Goal: Task Accomplishment & Management: Manage account settings

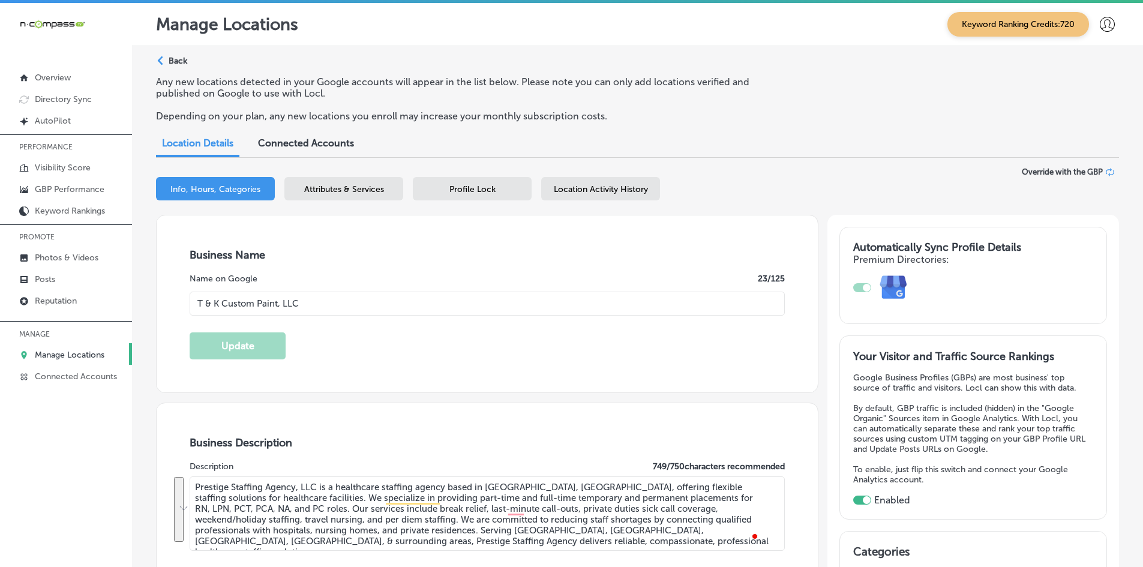
select select "US"
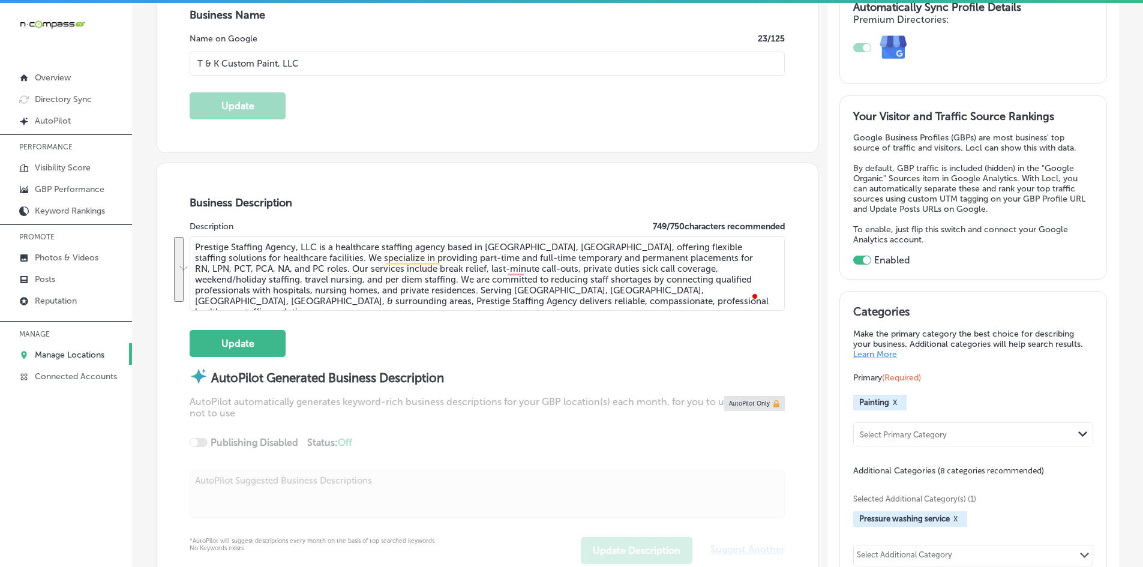
click at [332, 214] on div "Business Description Description 749 / 750 characters recommended Prestige Staf…" at bounding box center [487, 380] width 661 height 434
click at [57, 340] on p "MANAGE" at bounding box center [66, 334] width 132 height 18
click at [57, 345] on link "Manage Locations" at bounding box center [66, 354] width 132 height 22
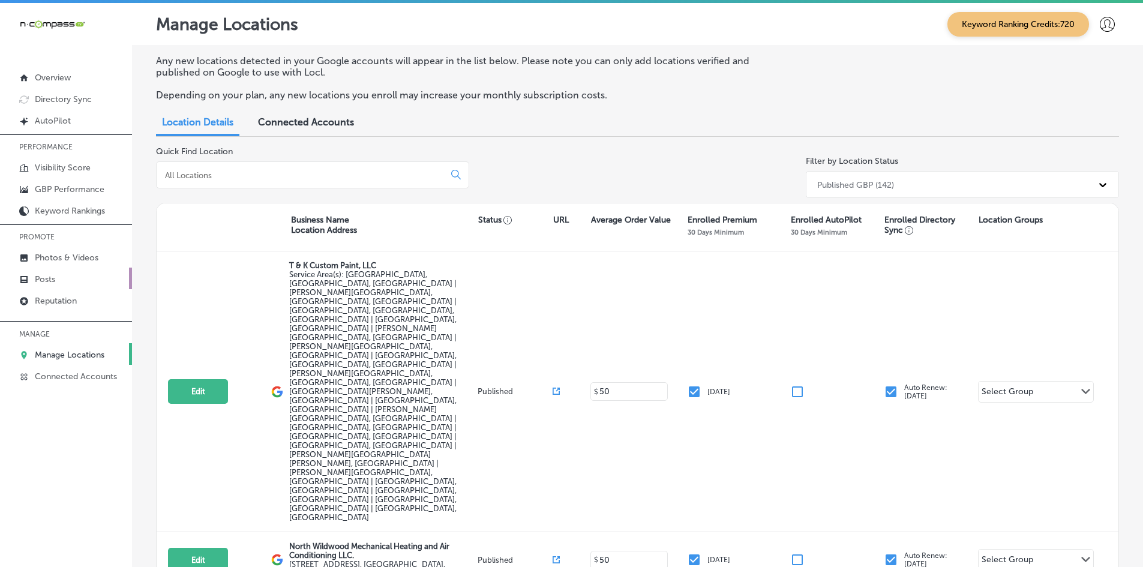
click at [79, 284] on link "Posts" at bounding box center [66, 279] width 132 height 22
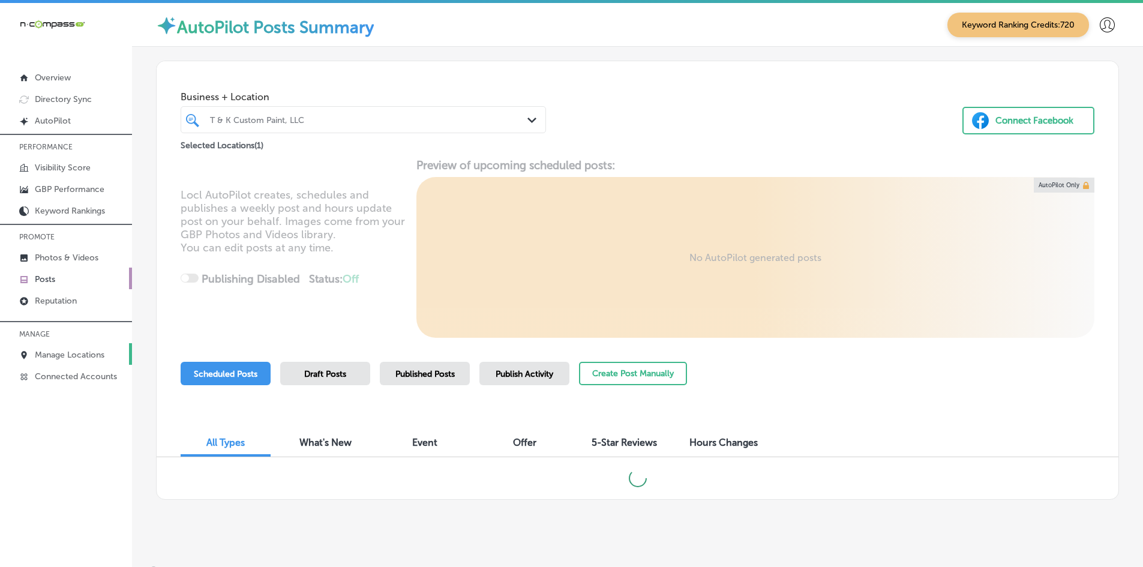
click at [77, 355] on p "Manage Locations" at bounding box center [70, 355] width 70 height 10
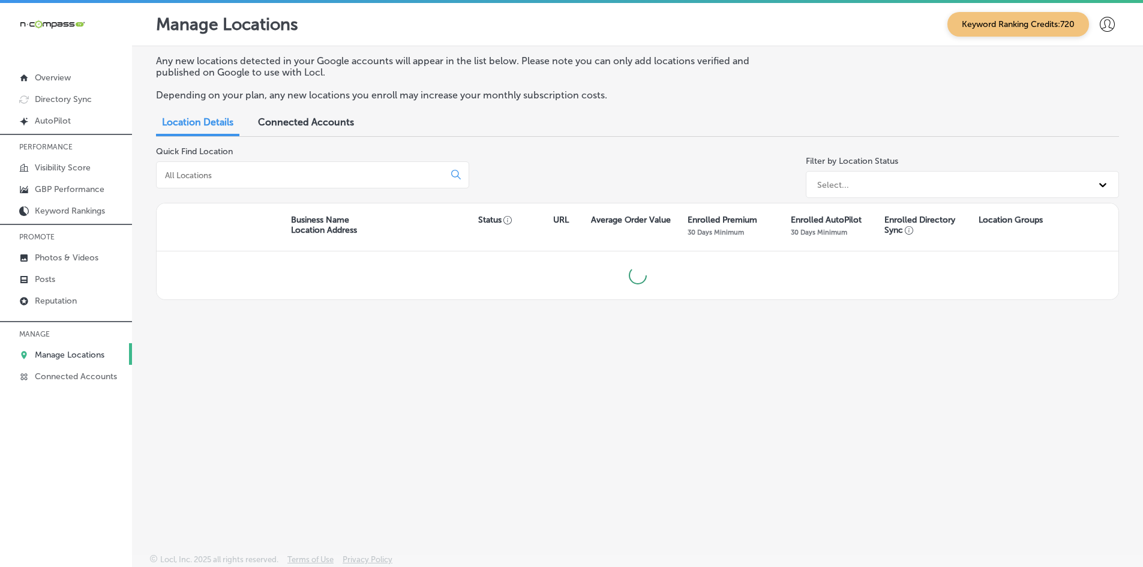
click at [677, 171] on div "Quick Find Location Filter by Location Status Select..." at bounding box center [637, 174] width 963 height 56
click at [857, 183] on div "Select..." at bounding box center [951, 185] width 281 height 20
click at [633, 155] on div "Quick Find Location Filter by Location Status Select..." at bounding box center [637, 174] width 963 height 56
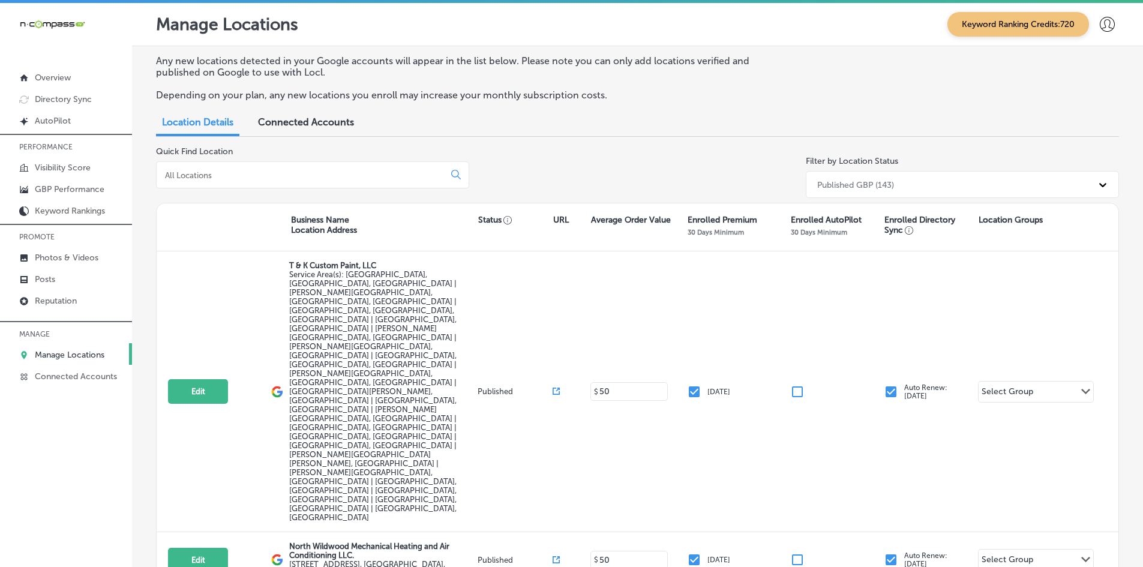
click at [864, 185] on div "Published GBP (143)" at bounding box center [855, 184] width 77 height 10
click at [843, 233] on div "Not Published GBP (1)" at bounding box center [962, 235] width 313 height 20
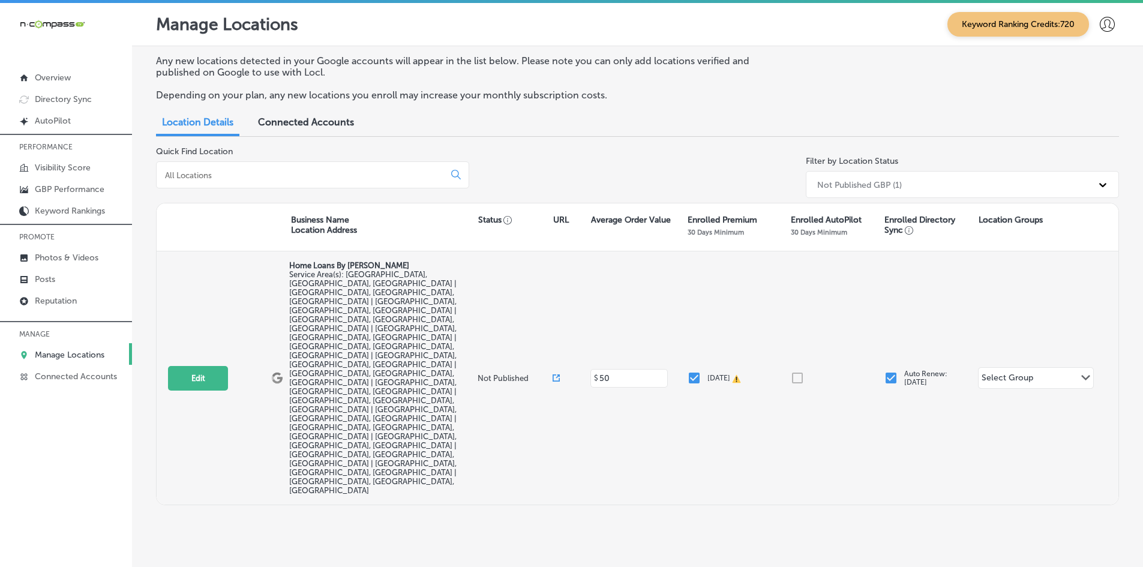
drag, startPoint x: 757, startPoint y: 300, endPoint x: 761, endPoint y: 254, distance: 46.3
click at [761, 254] on div "Edit This location is not published yet. Home Loans By [PERSON_NAME] Service Ar…" at bounding box center [638, 377] width 962 height 253
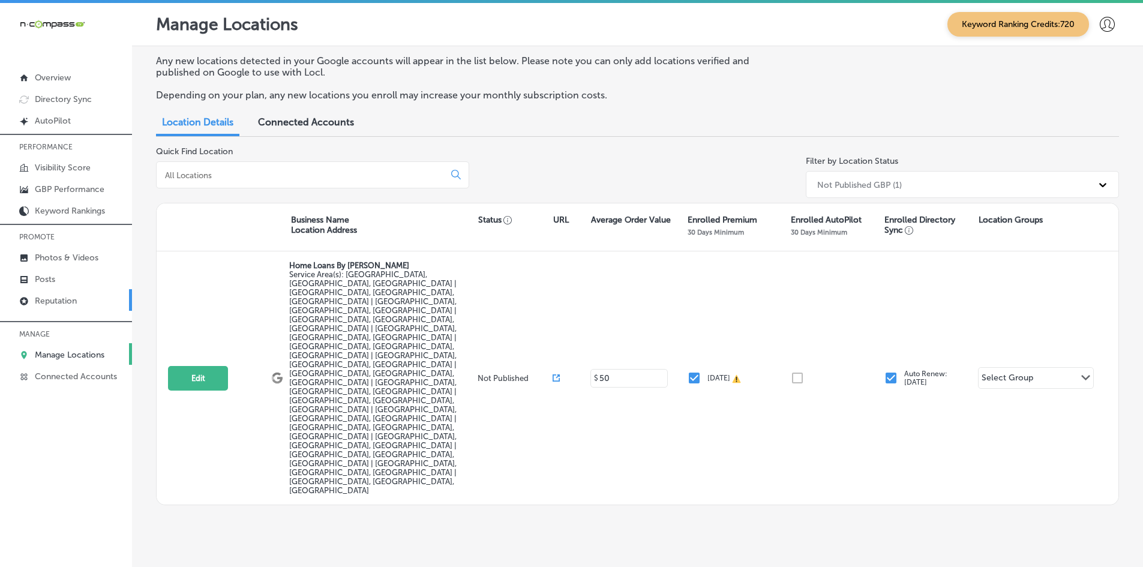
click at [88, 296] on link "Reputation" at bounding box center [66, 300] width 132 height 22
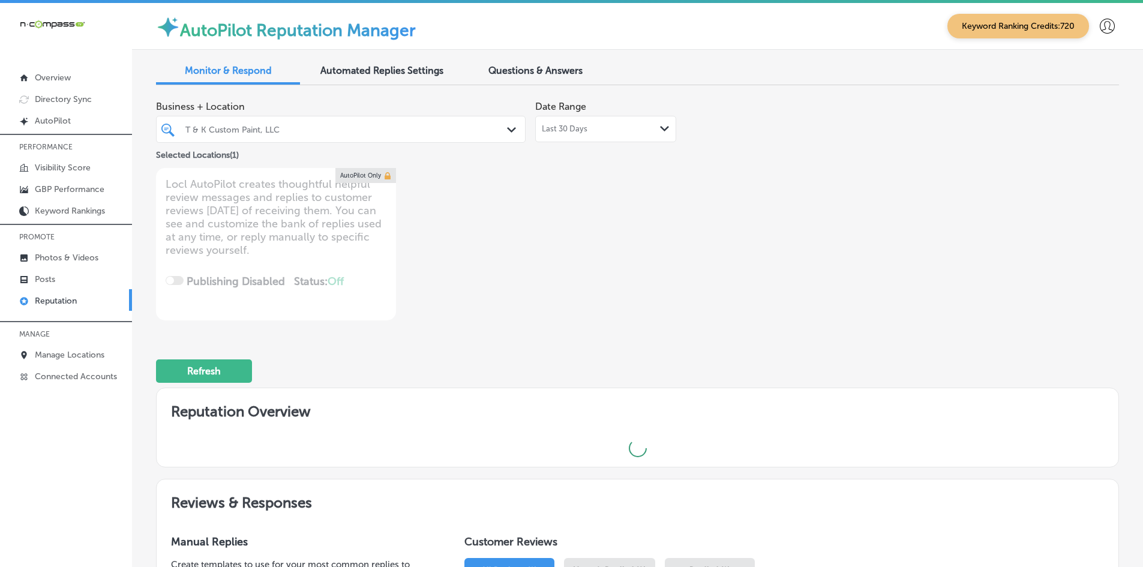
type textarea "x"
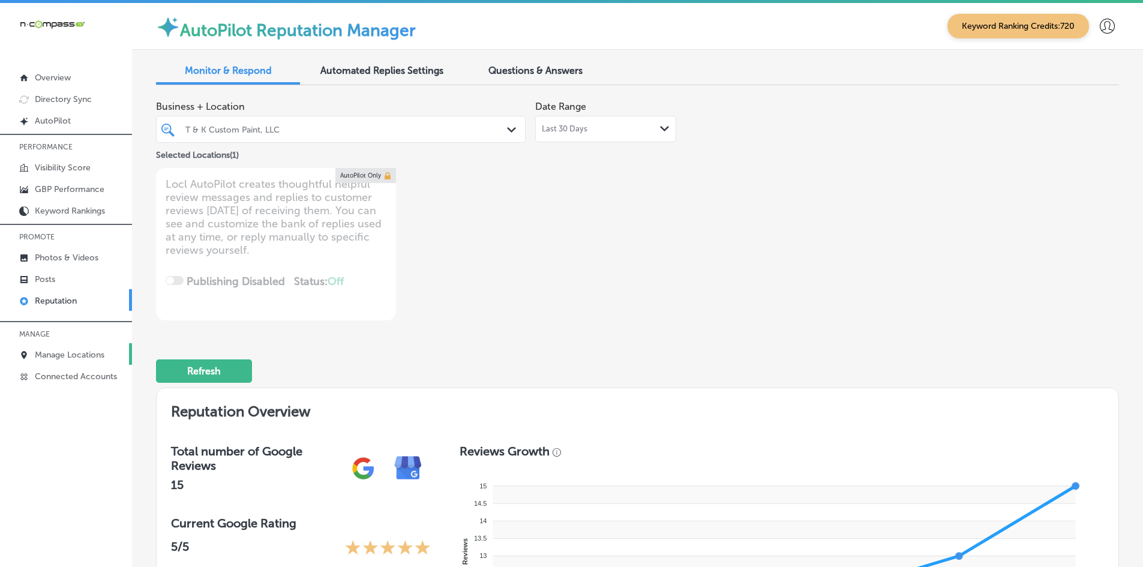
click at [68, 345] on link "Manage Locations" at bounding box center [66, 354] width 132 height 22
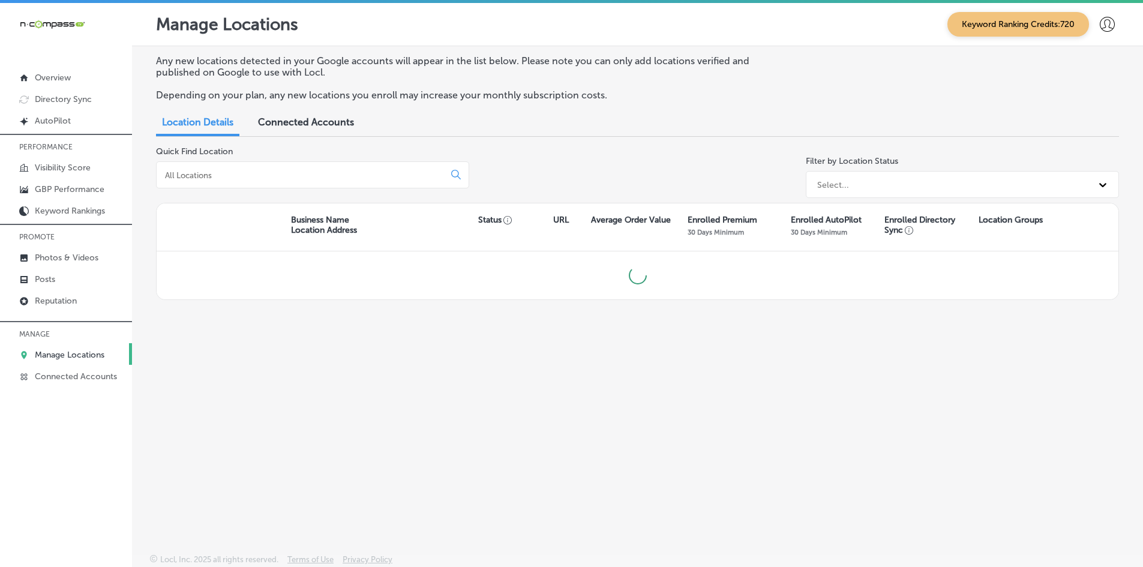
click at [210, 175] on input at bounding box center [303, 175] width 278 height 11
click at [210, 175] on input "[PERSON_NAME]" at bounding box center [303, 175] width 278 height 11
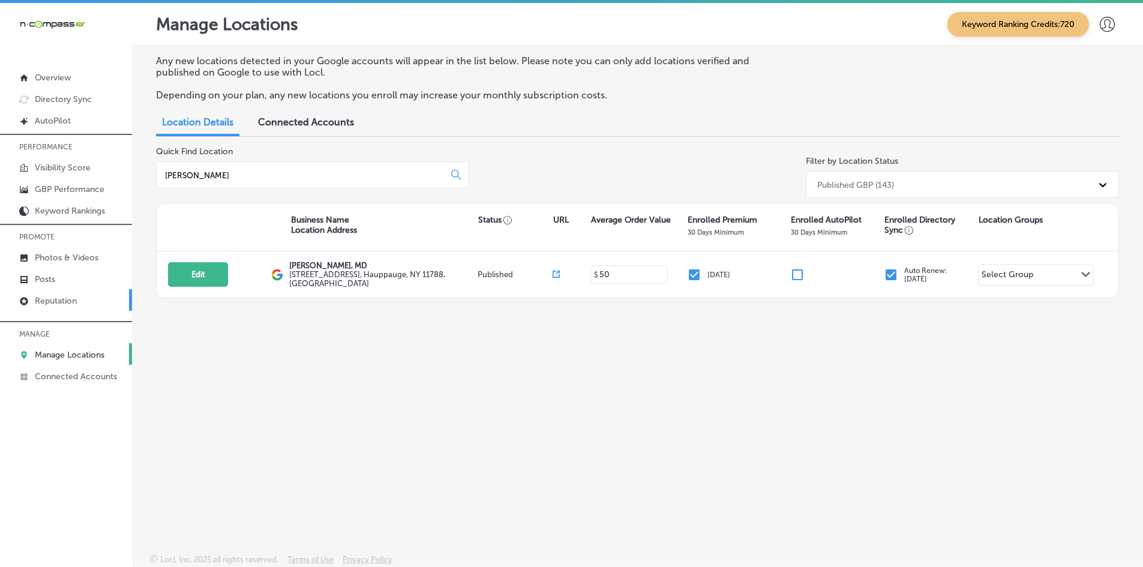
type input "[PERSON_NAME]"
click at [59, 303] on p "Reputation" at bounding box center [56, 301] width 42 height 10
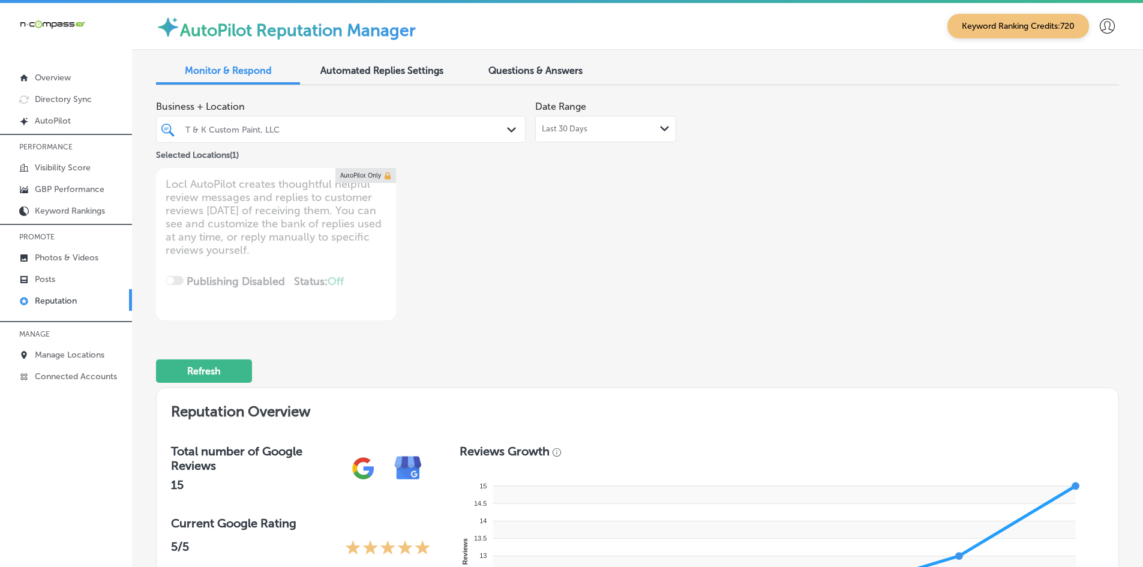
click at [266, 137] on div "T & K Custom Paint, LLC" at bounding box center [340, 129] width 323 height 19
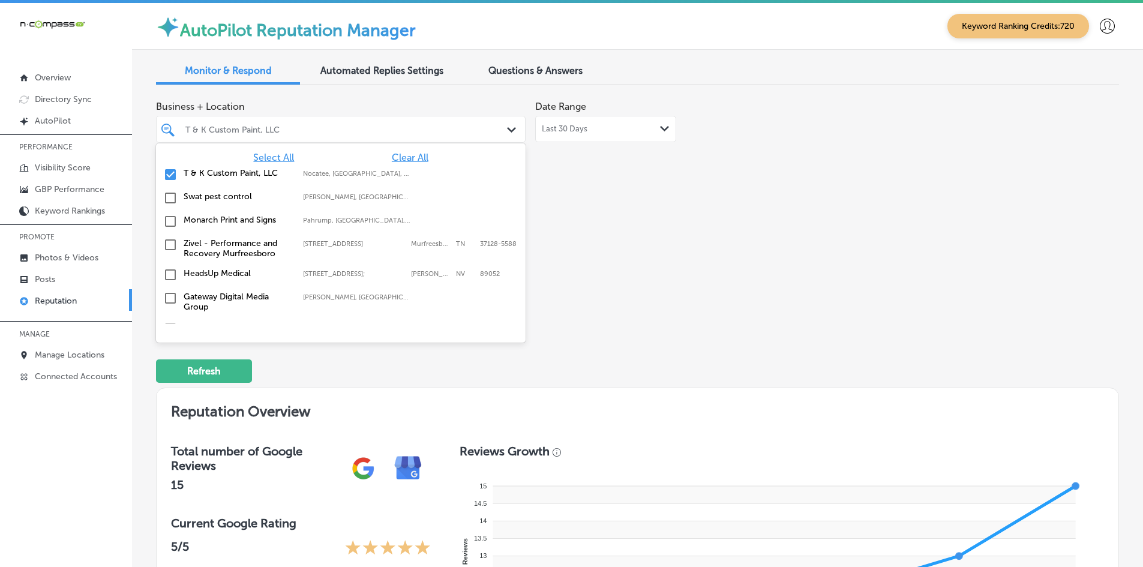
click at [398, 155] on span "Clear All" at bounding box center [410, 157] width 37 height 11
type textarea "x"
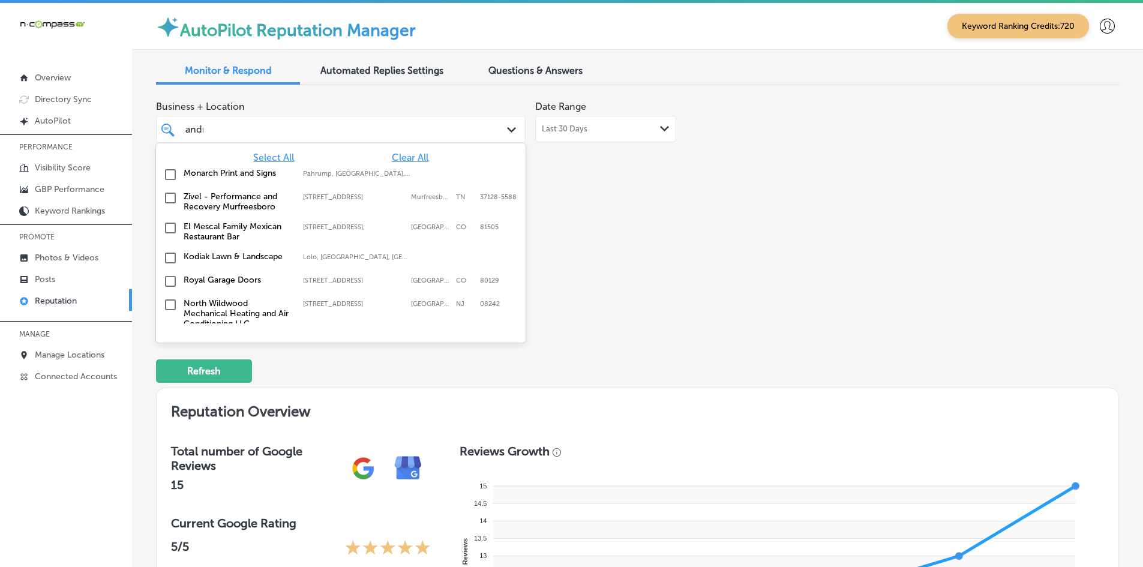
type input "[PERSON_NAME]"
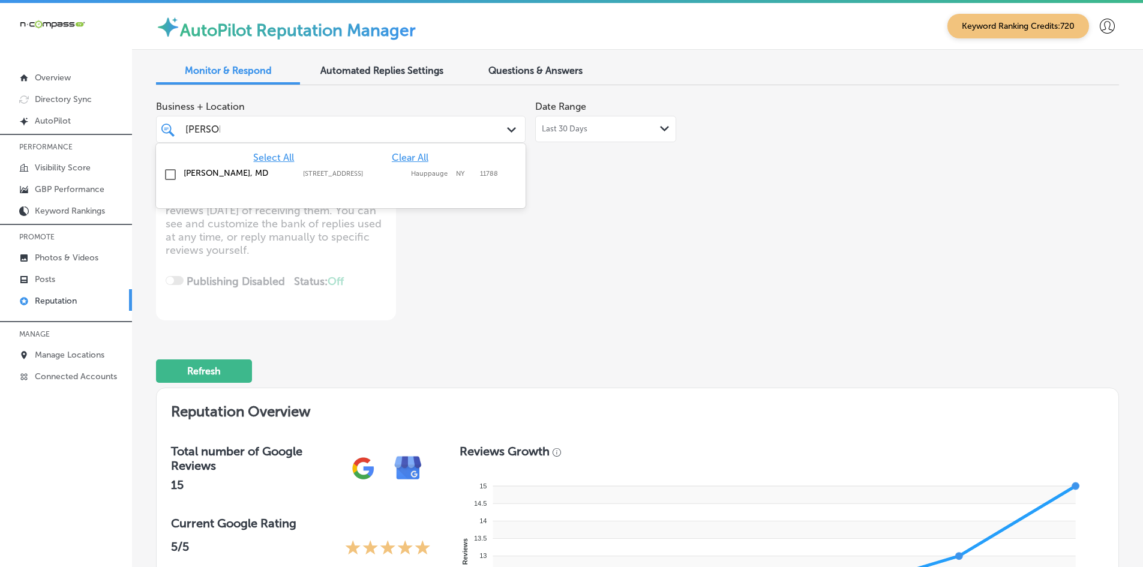
click at [247, 170] on label "[PERSON_NAME], MD" at bounding box center [237, 173] width 107 height 10
type textarea "x"
type input "esmear"
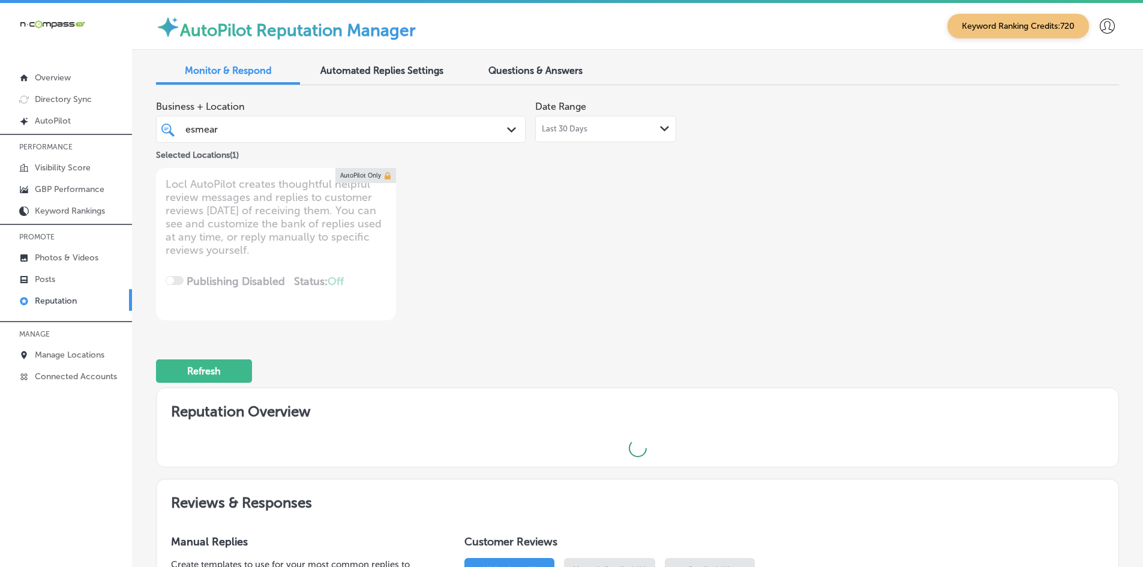
type textarea "x"
